Goal: Find specific page/section: Find specific page/section

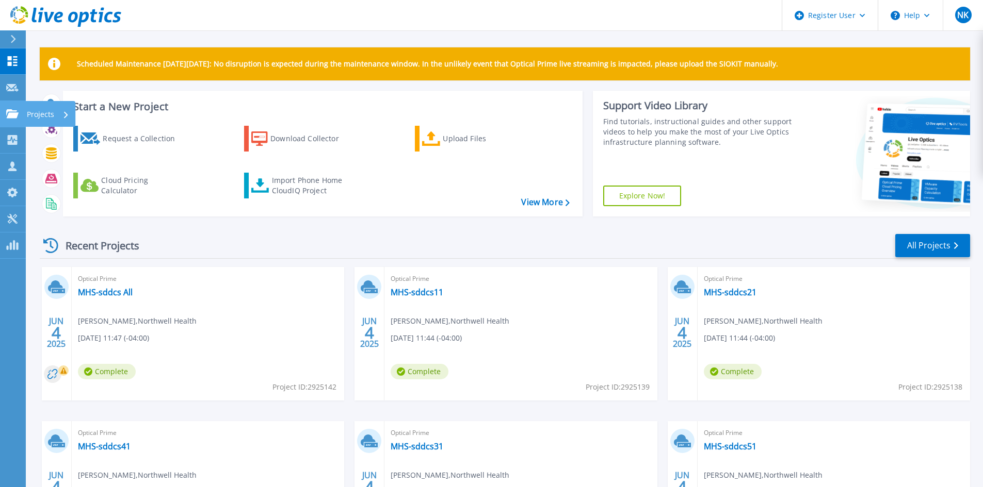
click at [50, 112] on p "Projects" at bounding box center [40, 114] width 27 height 27
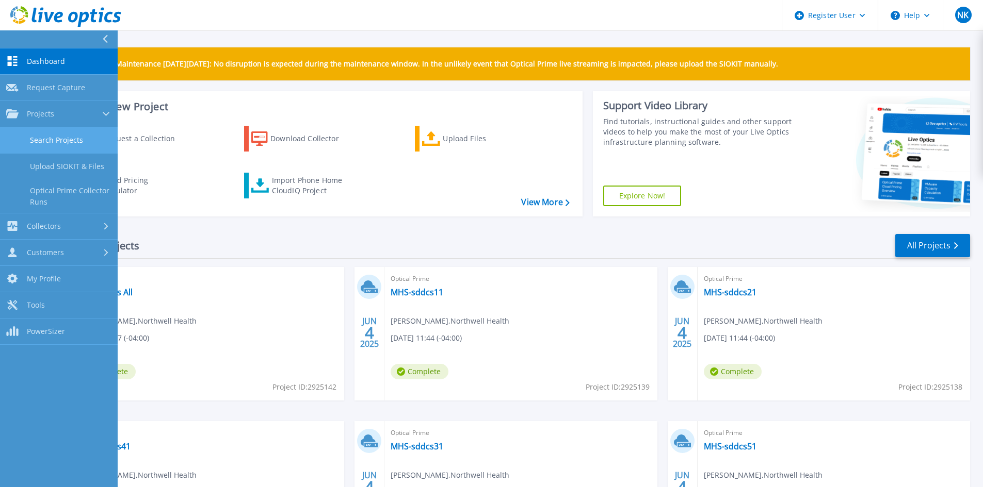
click at [64, 139] on link "Search Projects" at bounding box center [59, 140] width 118 height 26
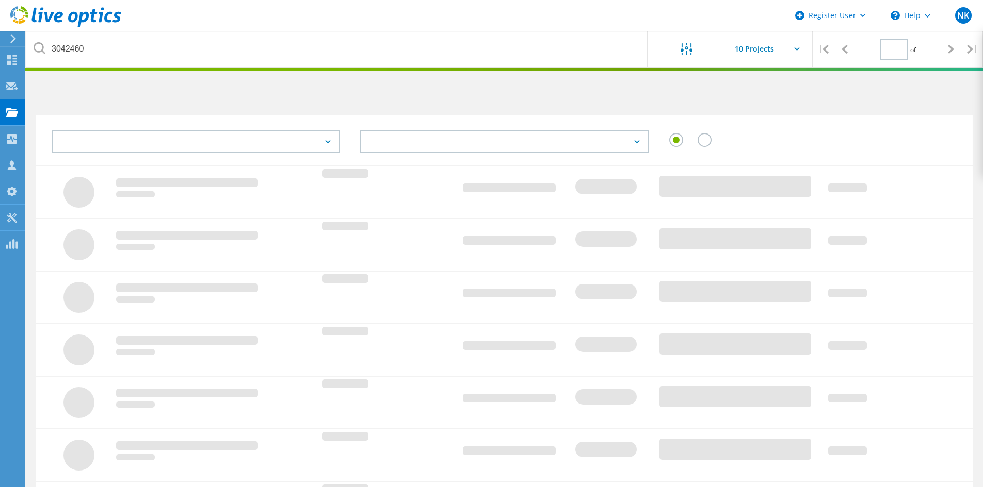
type input "1"
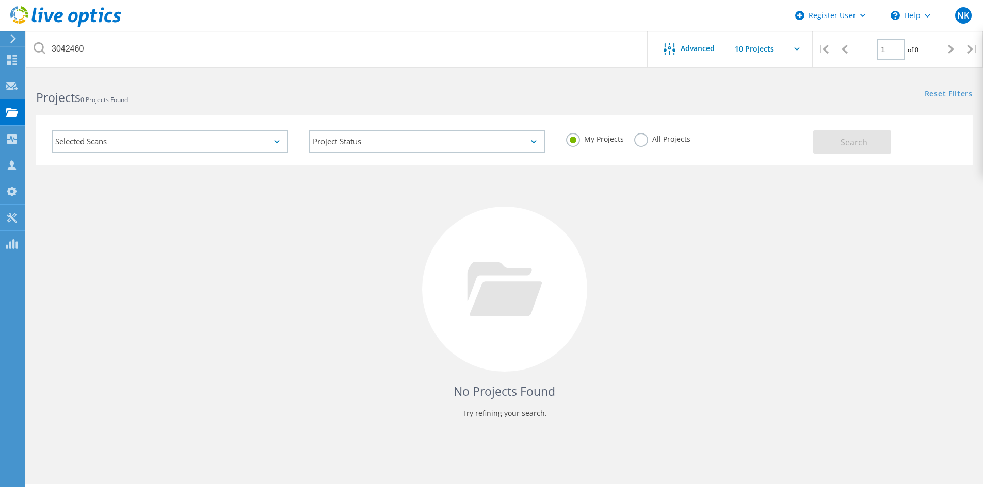
click at [642, 143] on label "All Projects" at bounding box center [662, 138] width 56 height 10
click at [0, 0] on input "All Projects" at bounding box center [0, 0] width 0 height 0
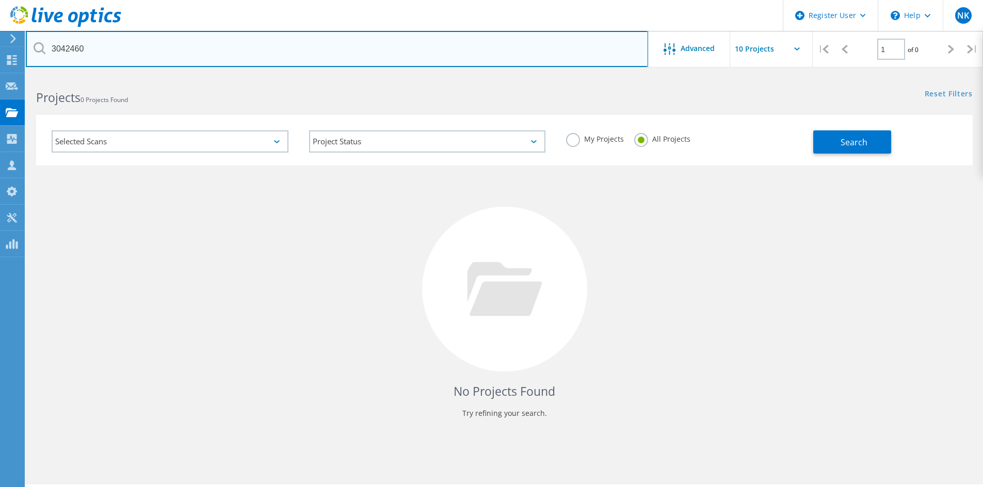
drag, startPoint x: 134, startPoint y: 46, endPoint x: 35, endPoint y: 36, distance: 99.1
click at [35, 36] on input "3042460" at bounding box center [337, 49] width 622 height 36
paste input "2971005"
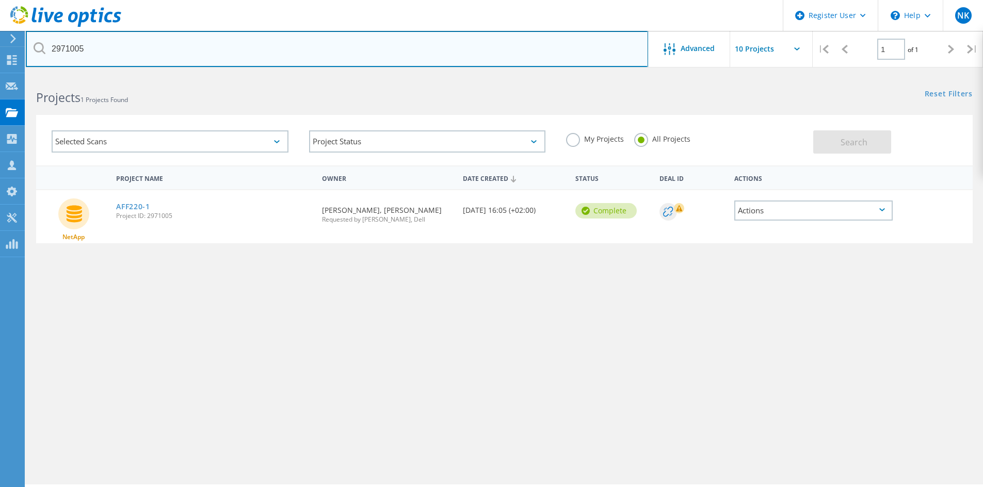
drag, startPoint x: 120, startPoint y: 50, endPoint x: 27, endPoint y: 39, distance: 93.0
click at [27, 39] on input "2971005" at bounding box center [337, 49] width 622 height 36
paste input "85264"
type input "2985264"
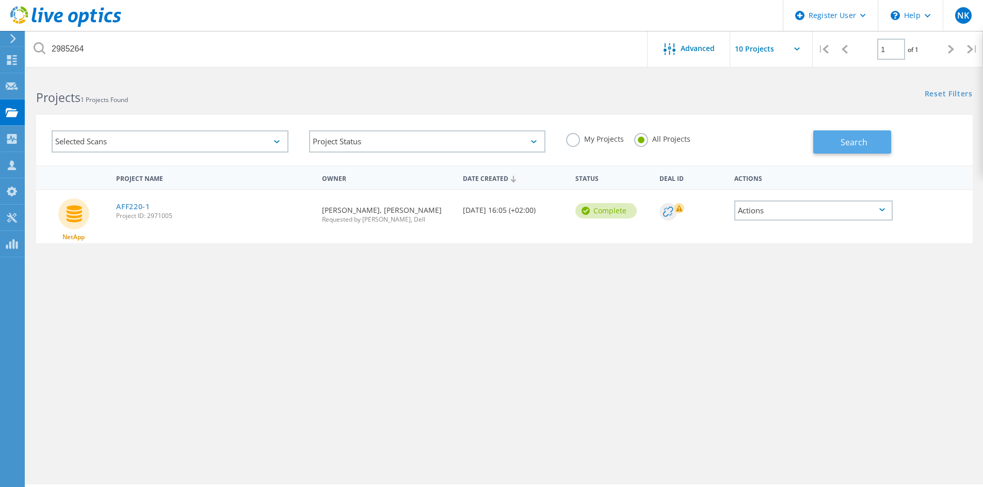
click at [836, 146] on button "Search" at bounding box center [852, 141] width 78 height 23
click at [125, 205] on link "Netapps" at bounding box center [132, 206] width 32 height 7
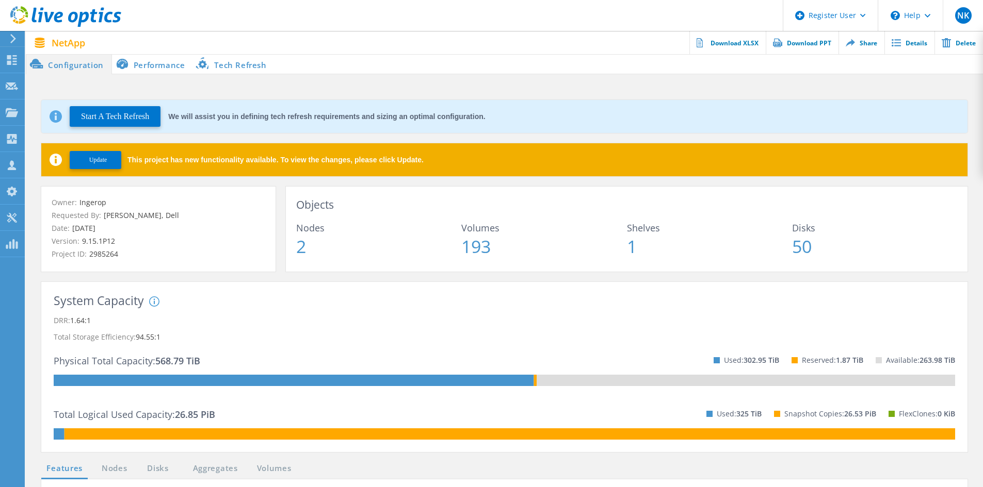
click at [237, 221] on div "Owner: Ingerop Requested By: Olivier Le Rolland, Dell Date: 07/22/2025 Version:…" at bounding box center [159, 228] width 214 height 63
click at [184, 221] on div "Owner: Ingerop Requested By: Olivier Le Rolland, Dell Date: 07/22/2025 Version:…" at bounding box center [159, 228] width 214 height 63
click at [167, 65] on li "Performance" at bounding box center [152, 64] width 81 height 21
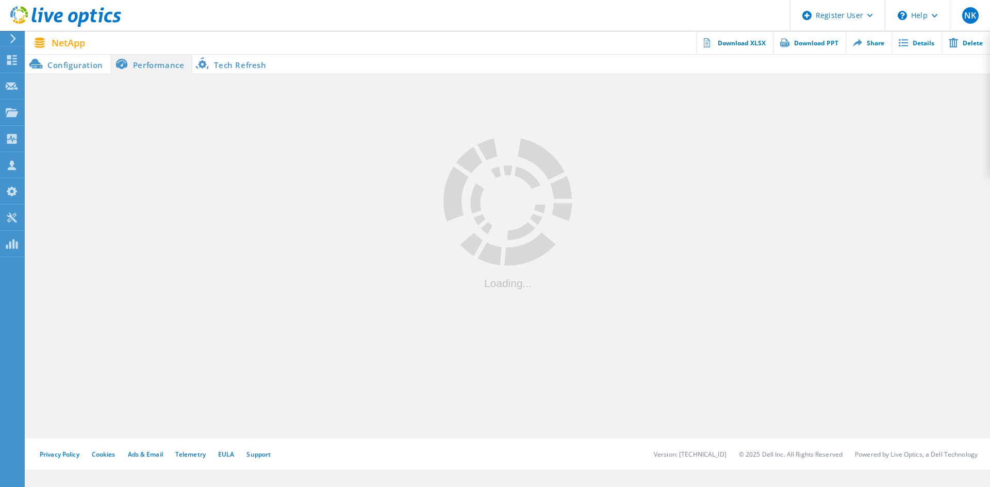
click at [241, 63] on li "Tech Refresh" at bounding box center [232, 64] width 81 height 21
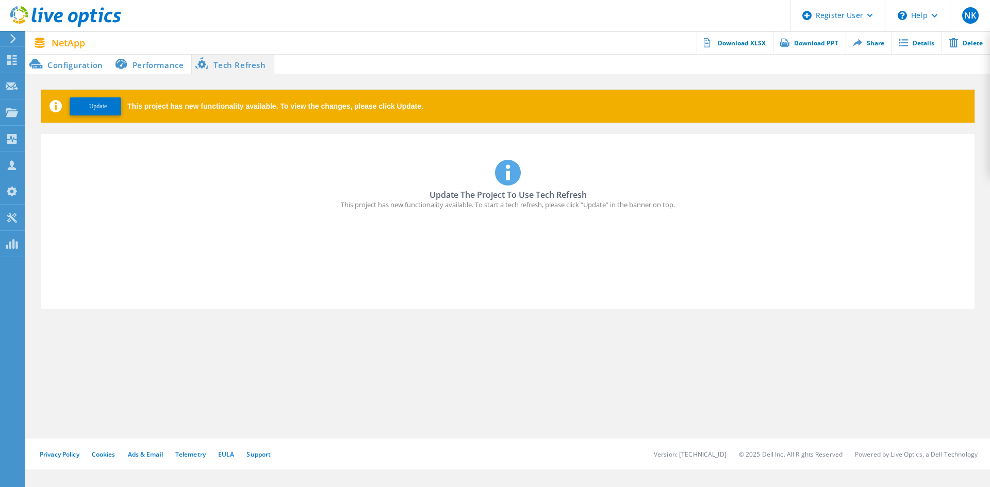
click at [171, 63] on li "Performance" at bounding box center [151, 64] width 81 height 21
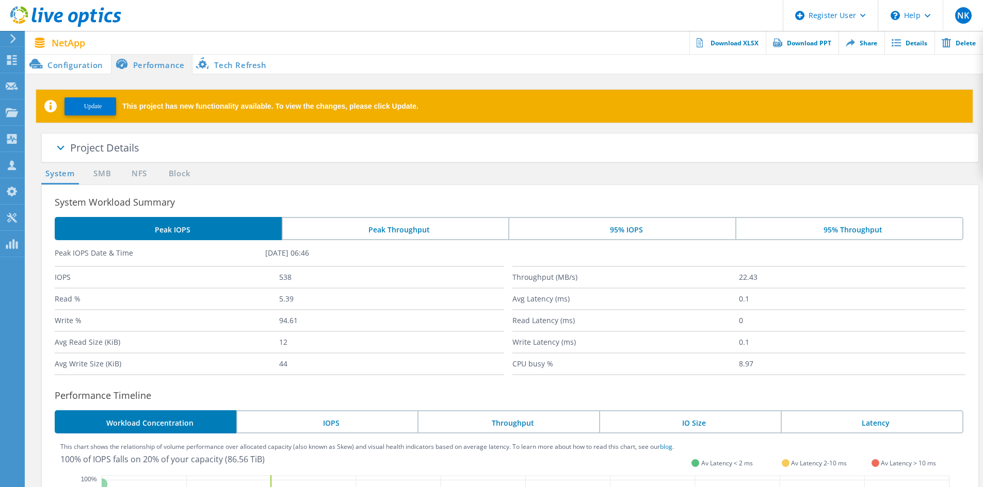
click at [76, 57] on li "Configuration" at bounding box center [68, 64] width 85 height 21
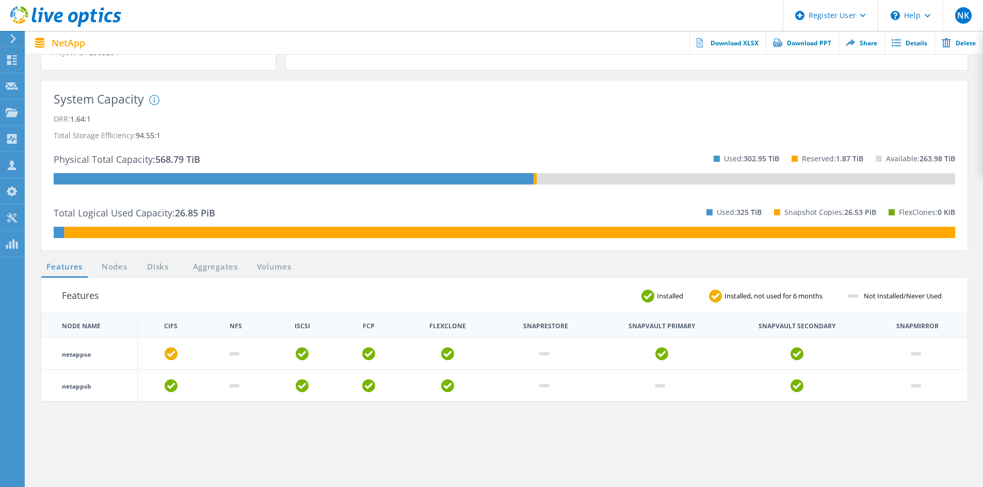
scroll to position [206, 0]
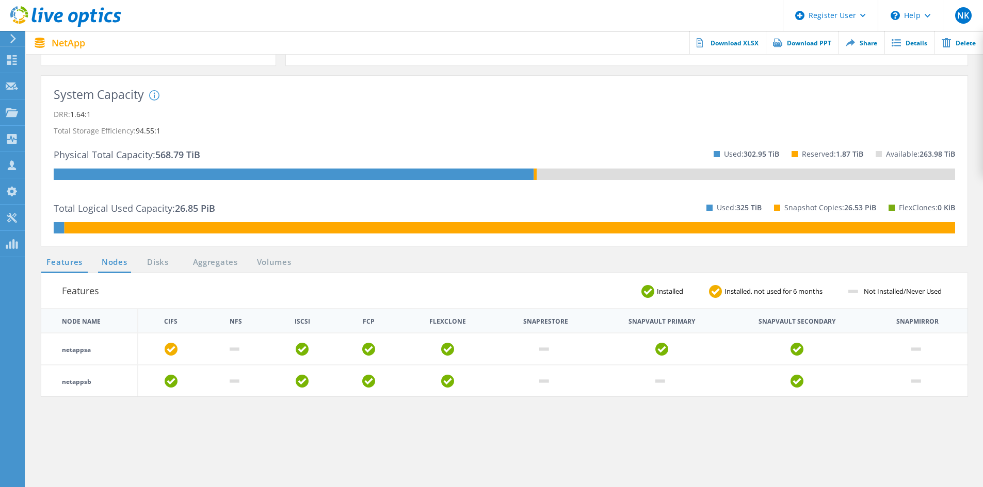
click at [123, 267] on link "Nodes" at bounding box center [114, 262] width 33 height 13
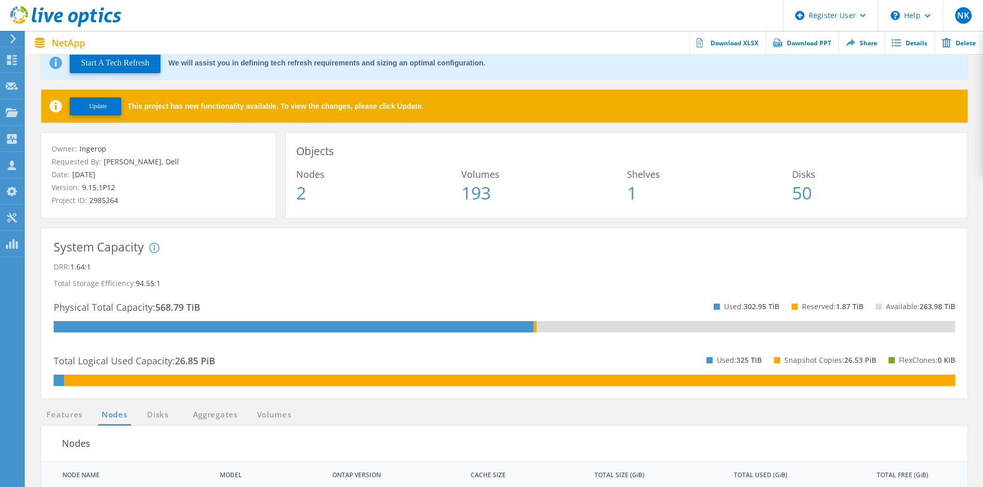
scroll to position [0, 0]
